Goal: Complete application form

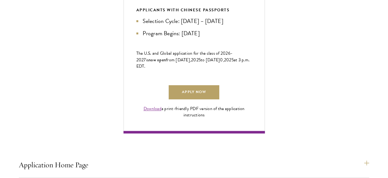
scroll to position [396, 0]
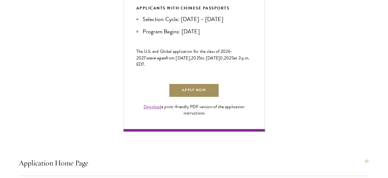
click at [196, 98] on link "Apply Now" at bounding box center [194, 90] width 50 height 14
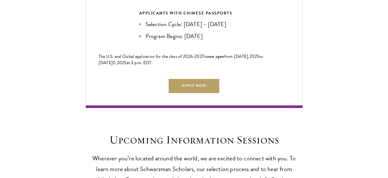
scroll to position [1495, 0]
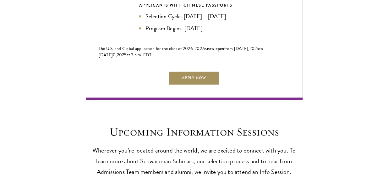
click at [185, 84] on link "Apply Now" at bounding box center [194, 78] width 50 height 14
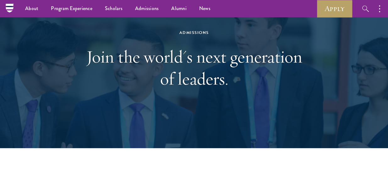
scroll to position [0, 0]
